Goal: Task Accomplishment & Management: Use online tool/utility

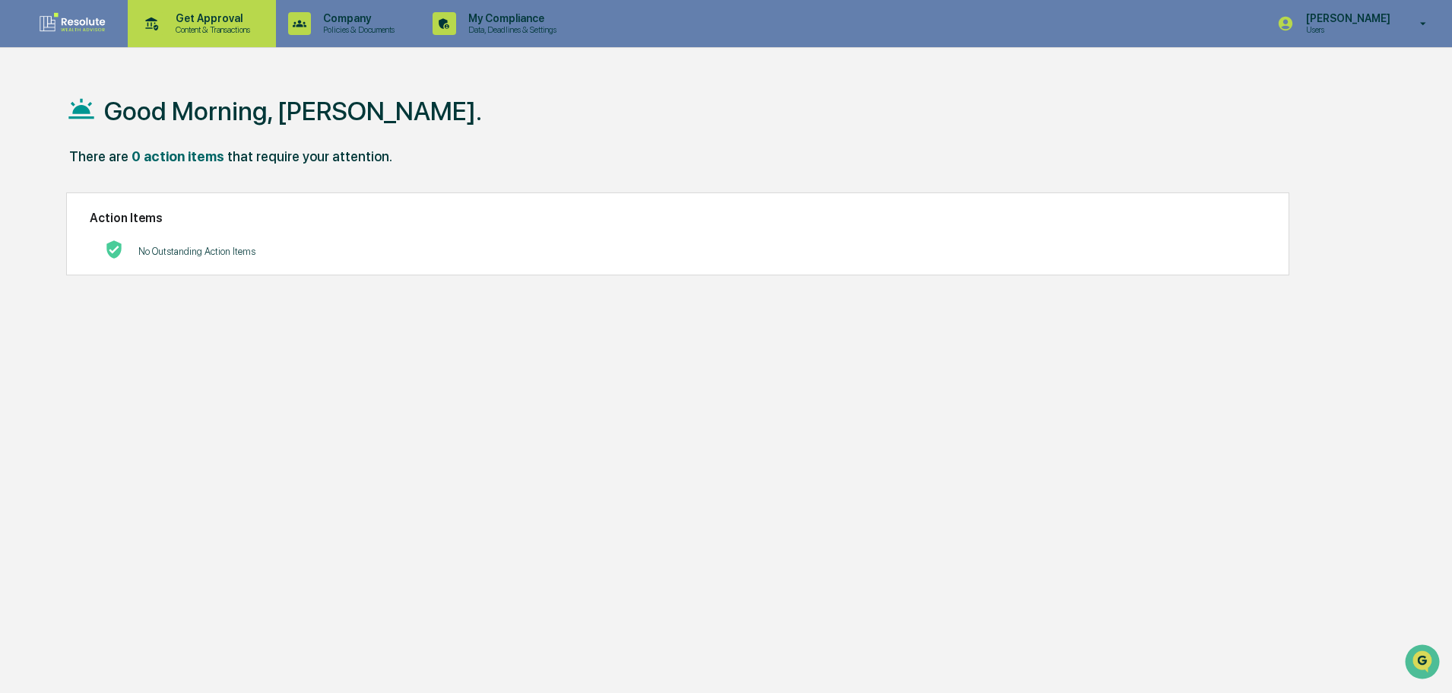
click at [187, 27] on p "Content & Transactions" at bounding box center [210, 29] width 94 height 11
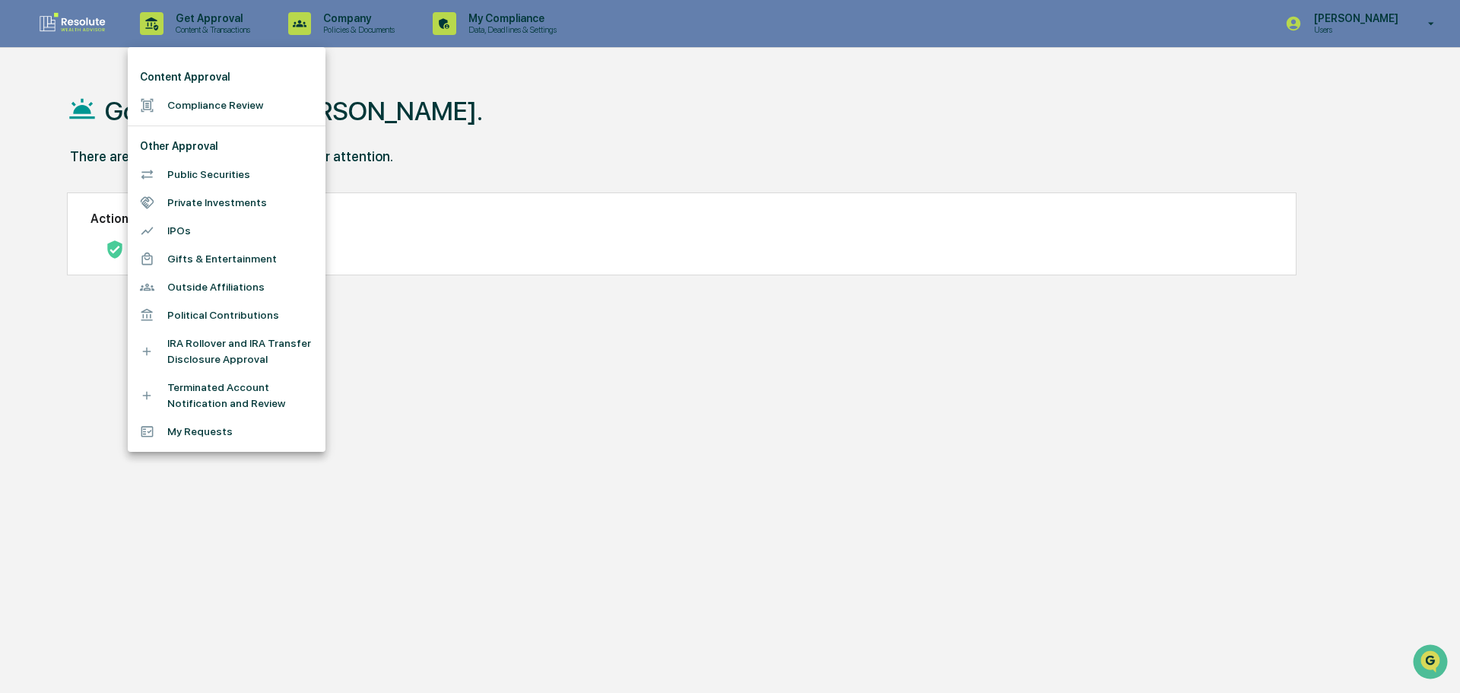
click at [198, 99] on li "Compliance Review" at bounding box center [227, 105] width 198 height 28
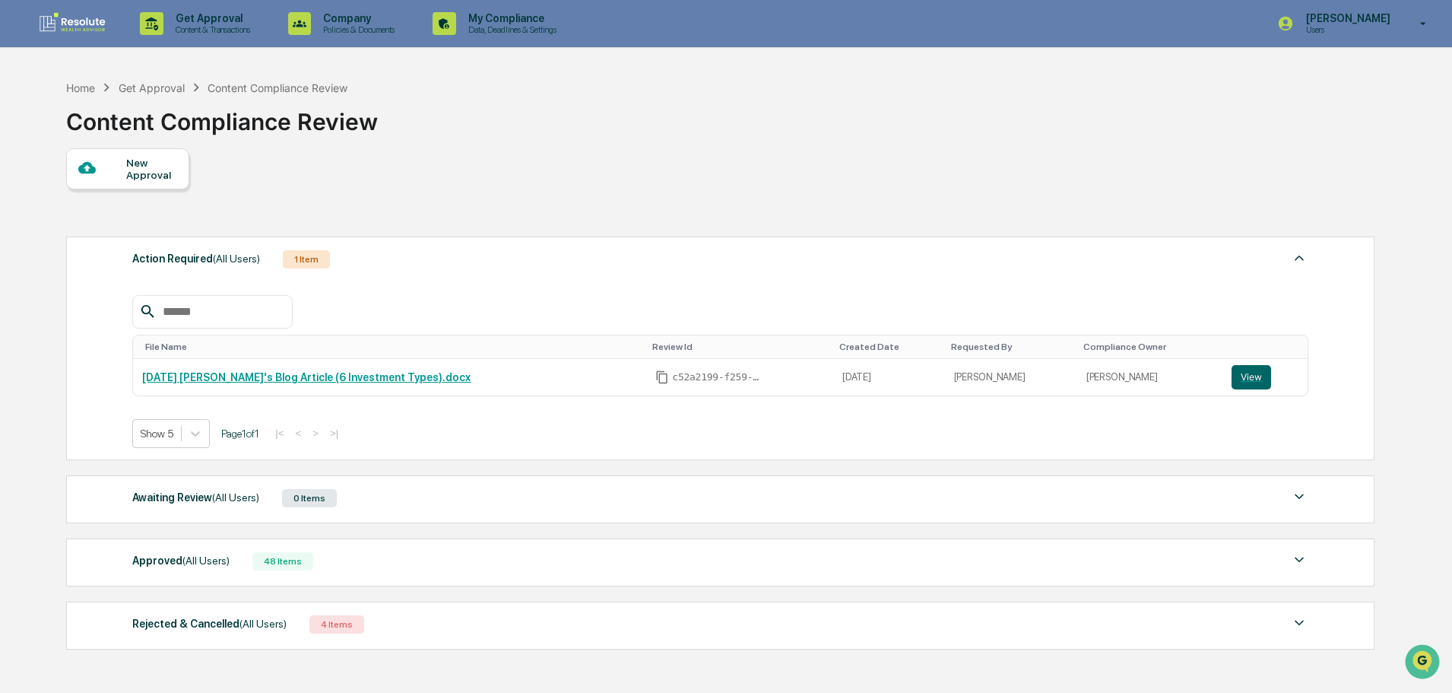
click at [1305, 560] on img at bounding box center [1299, 559] width 18 height 18
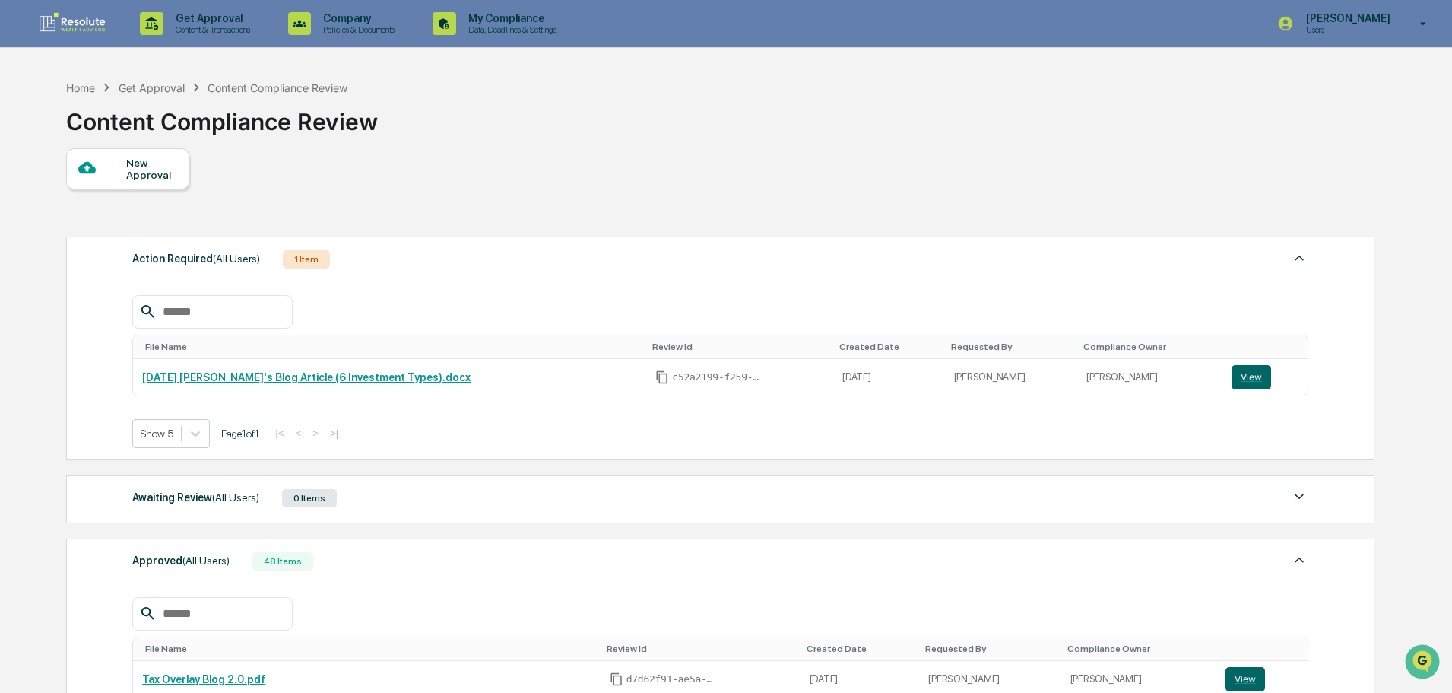
scroll to position [304, 0]
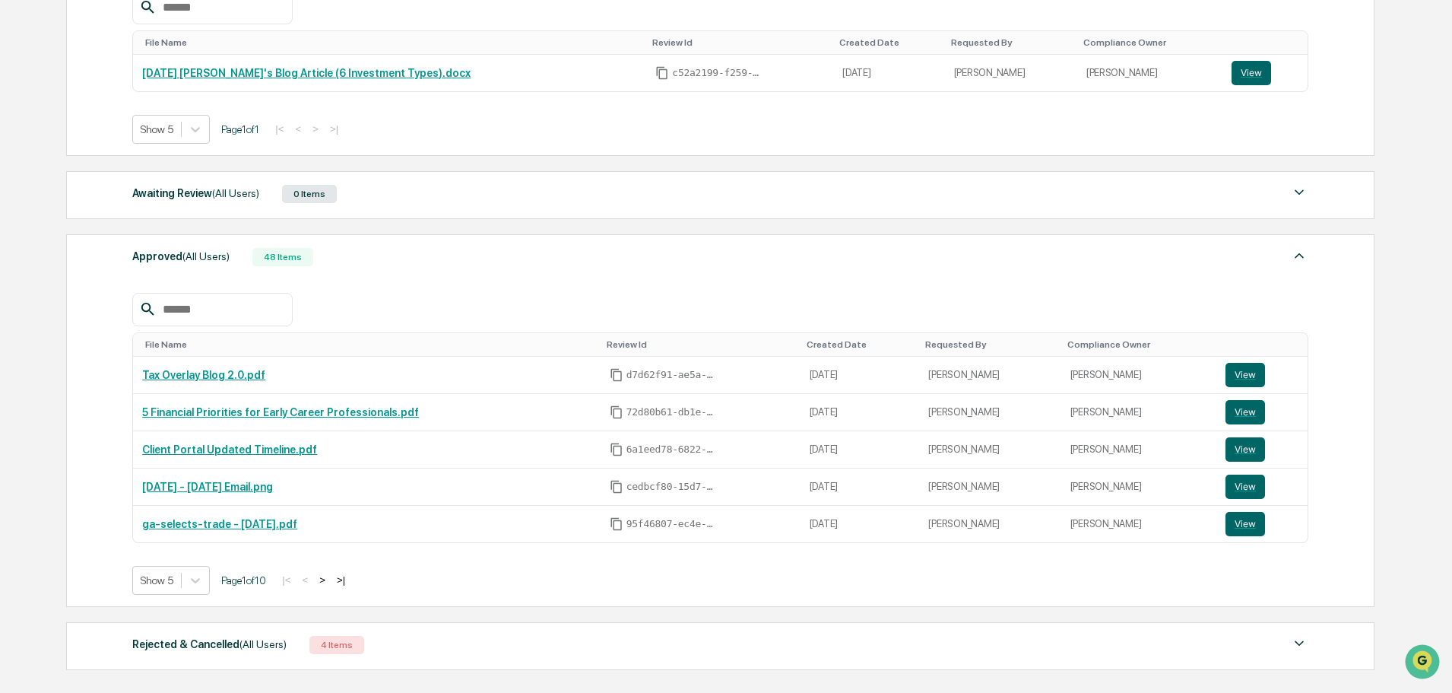
click at [330, 578] on button ">" at bounding box center [322, 579] width 15 height 13
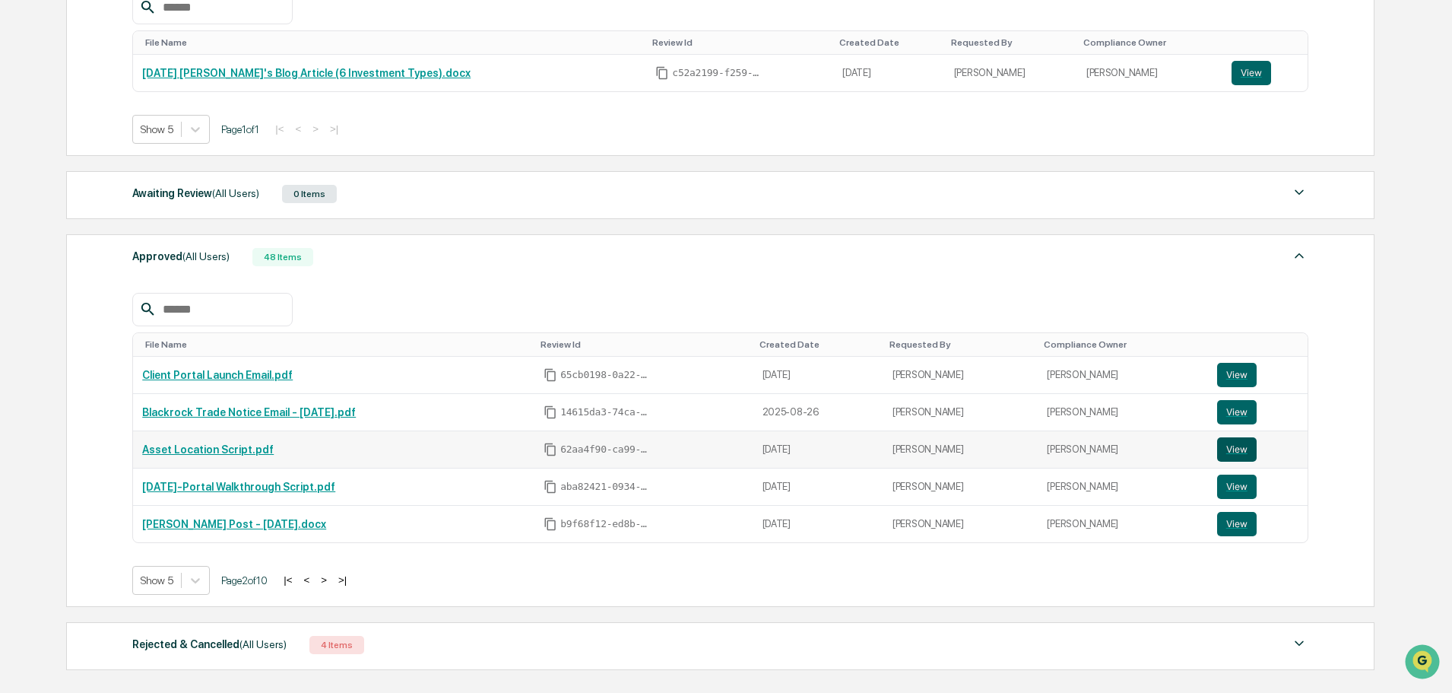
click at [1226, 443] on button "View" at bounding box center [1237, 449] width 40 height 24
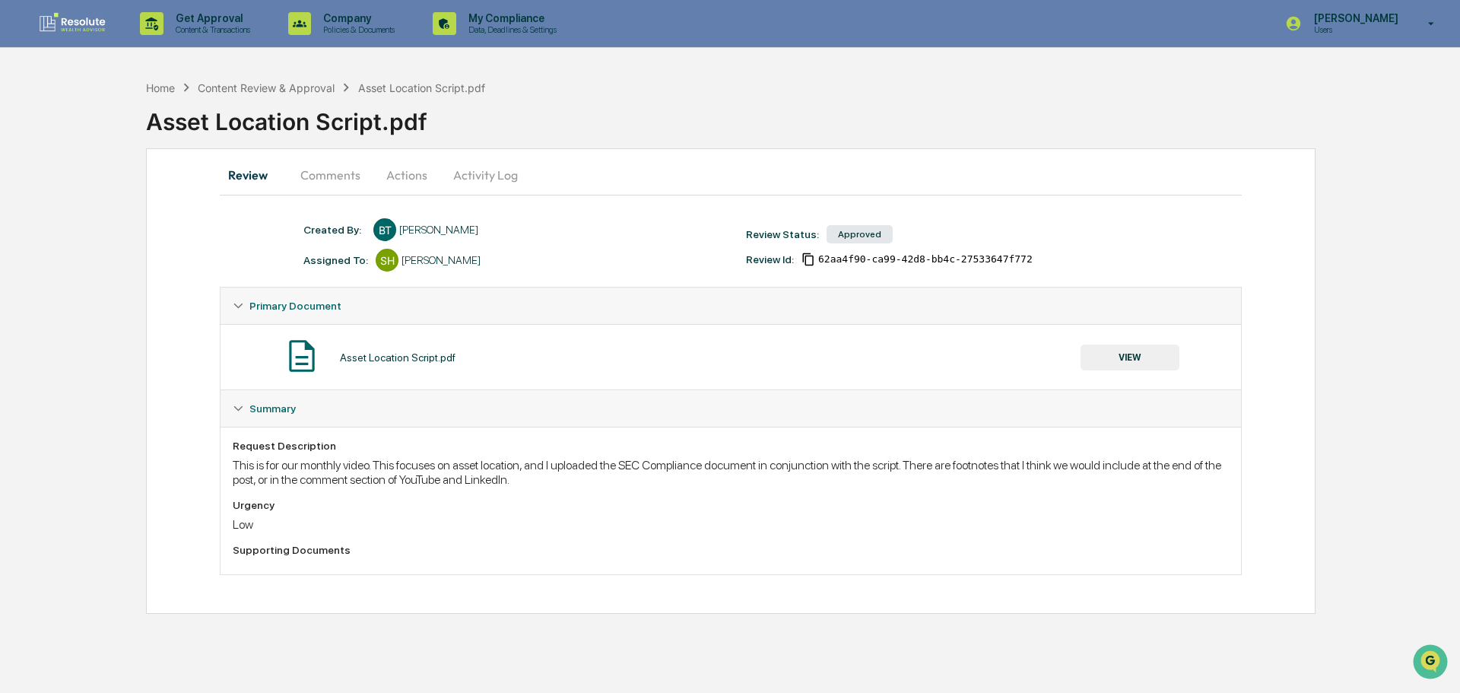
click at [353, 169] on button "Comments" at bounding box center [330, 175] width 84 height 36
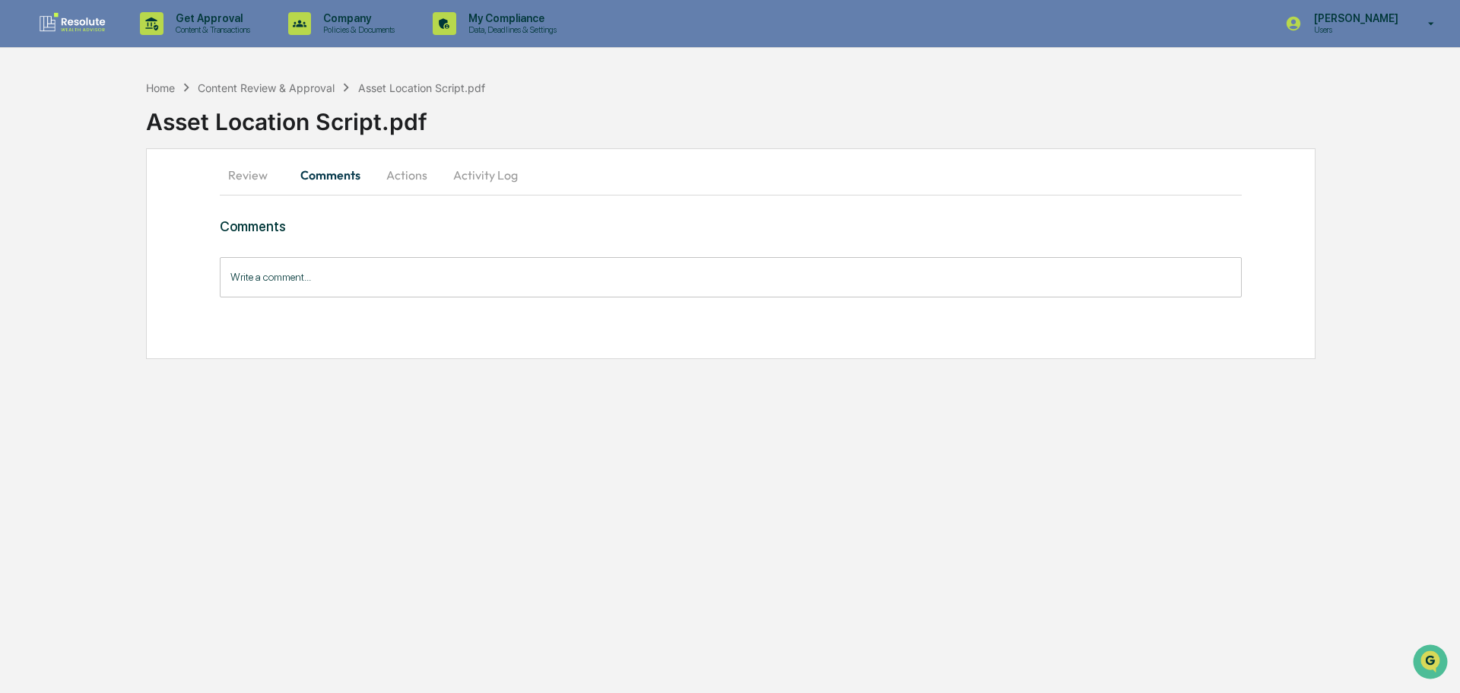
click at [476, 176] on button "Activity Log" at bounding box center [485, 175] width 89 height 36
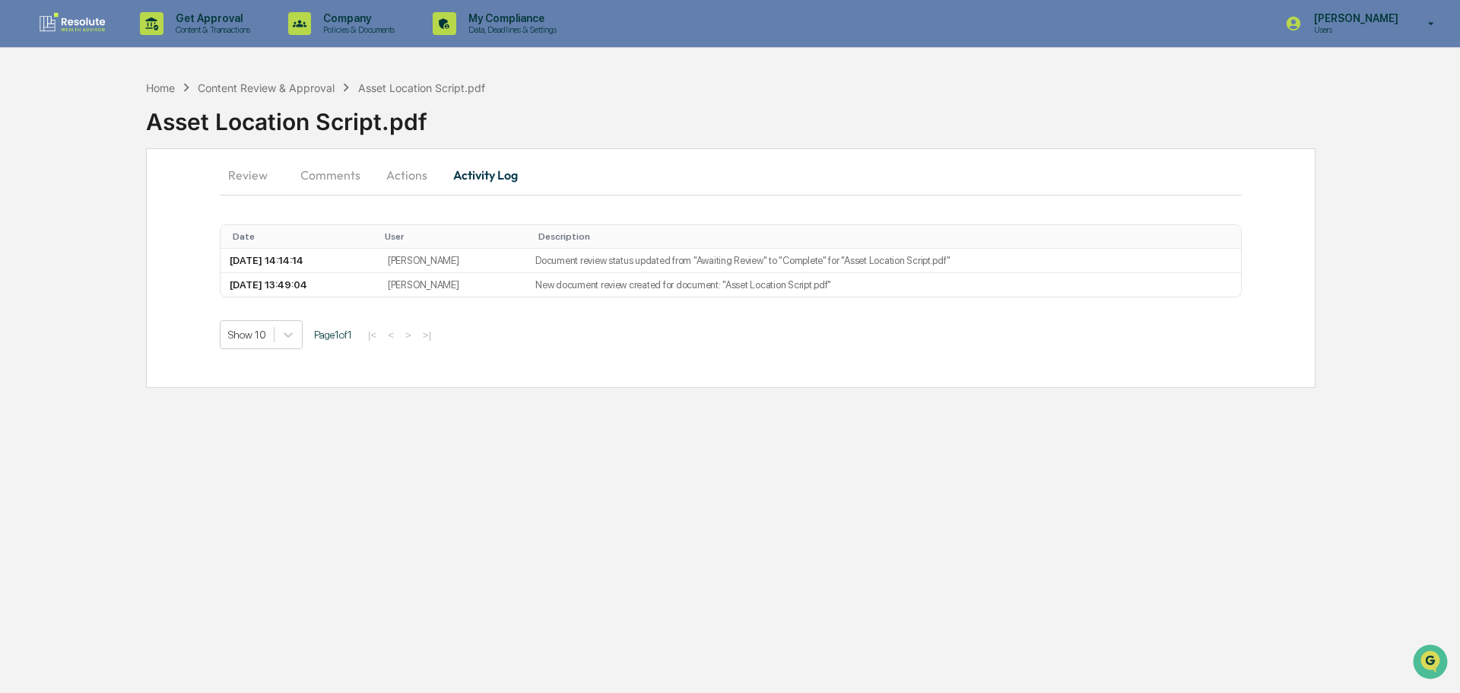
click at [401, 175] on button "Actions" at bounding box center [406, 175] width 68 height 36
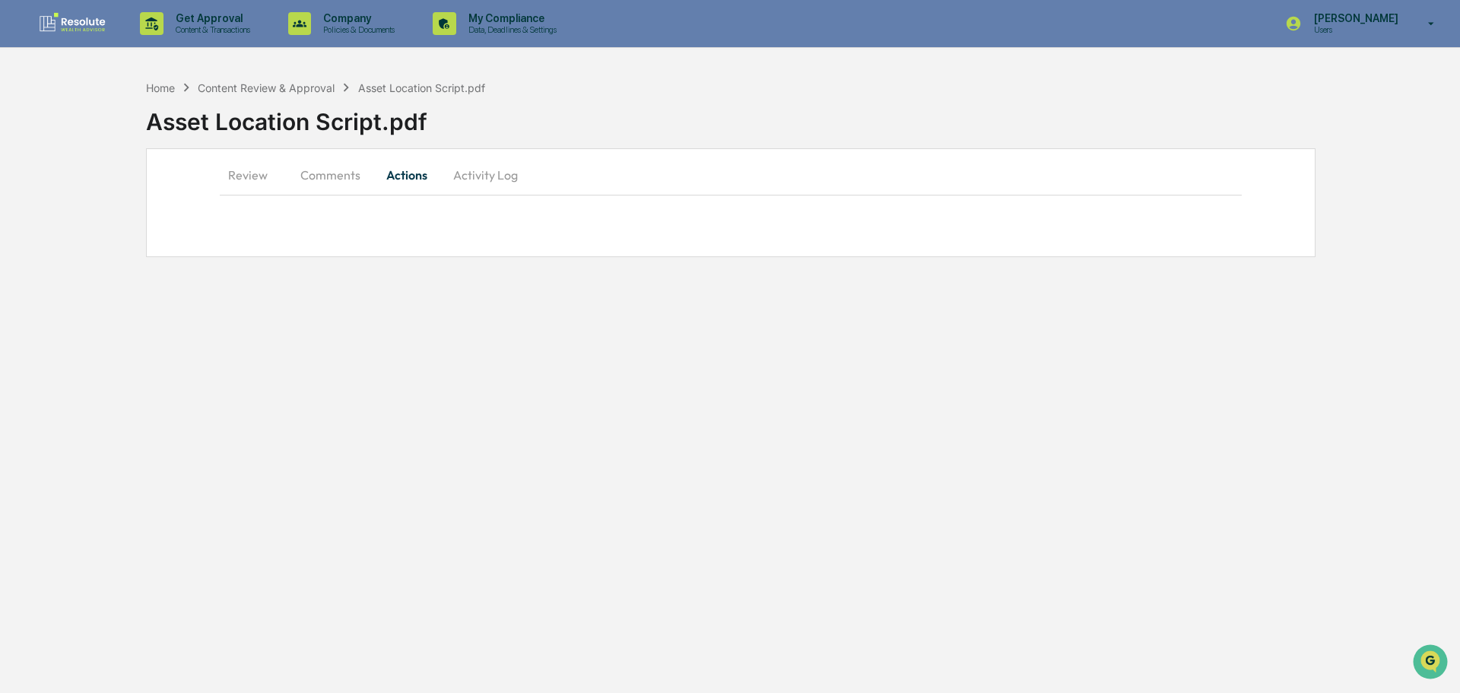
click at [262, 170] on button "Review" at bounding box center [254, 175] width 68 height 36
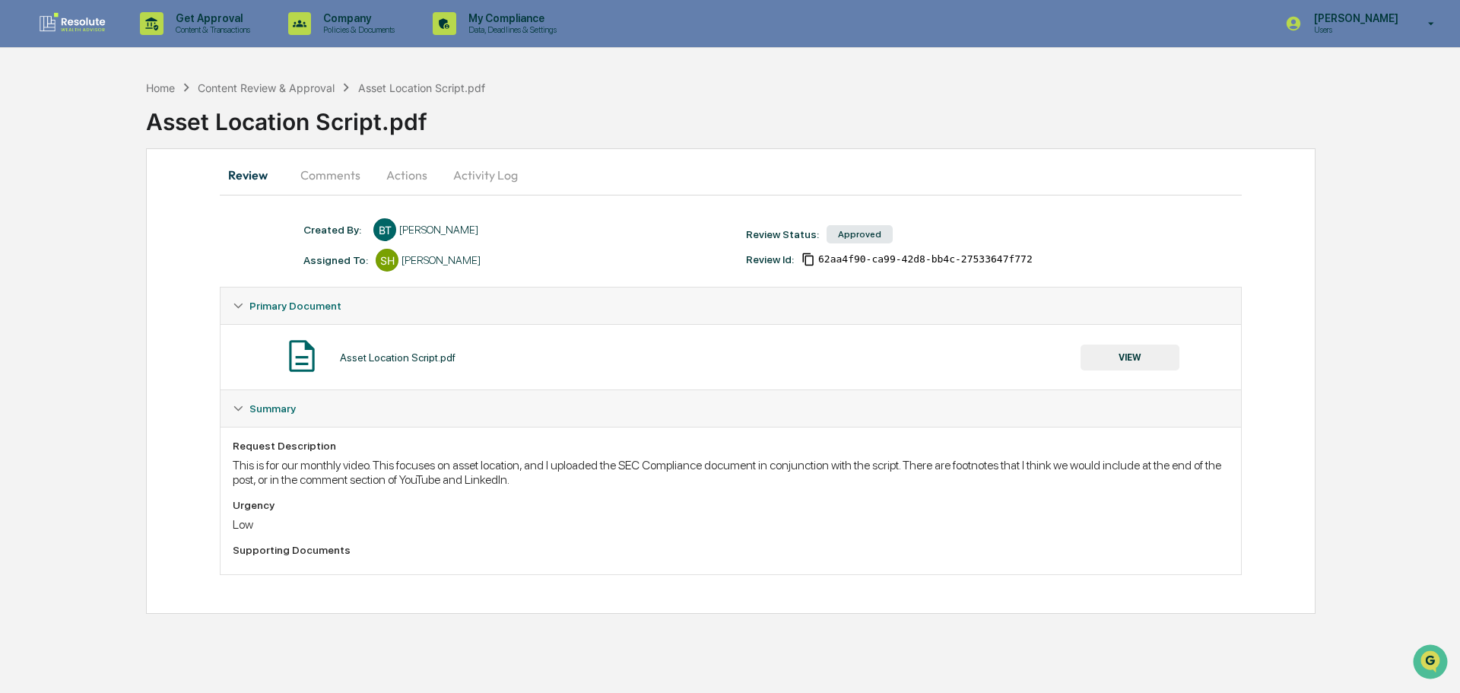
click at [1108, 350] on button "VIEW" at bounding box center [1129, 357] width 99 height 26
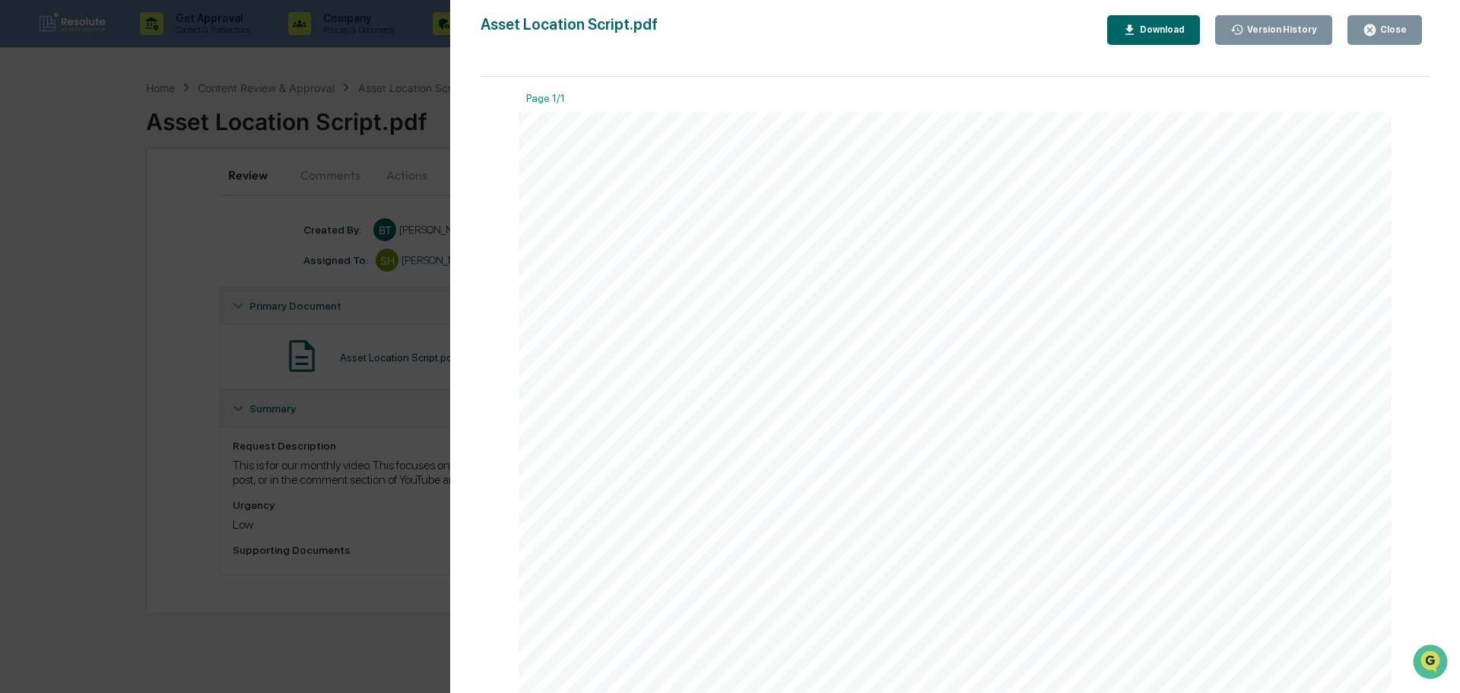
click at [1382, 40] on button "Close" at bounding box center [1384, 30] width 74 height 30
